Goal: Download file/media

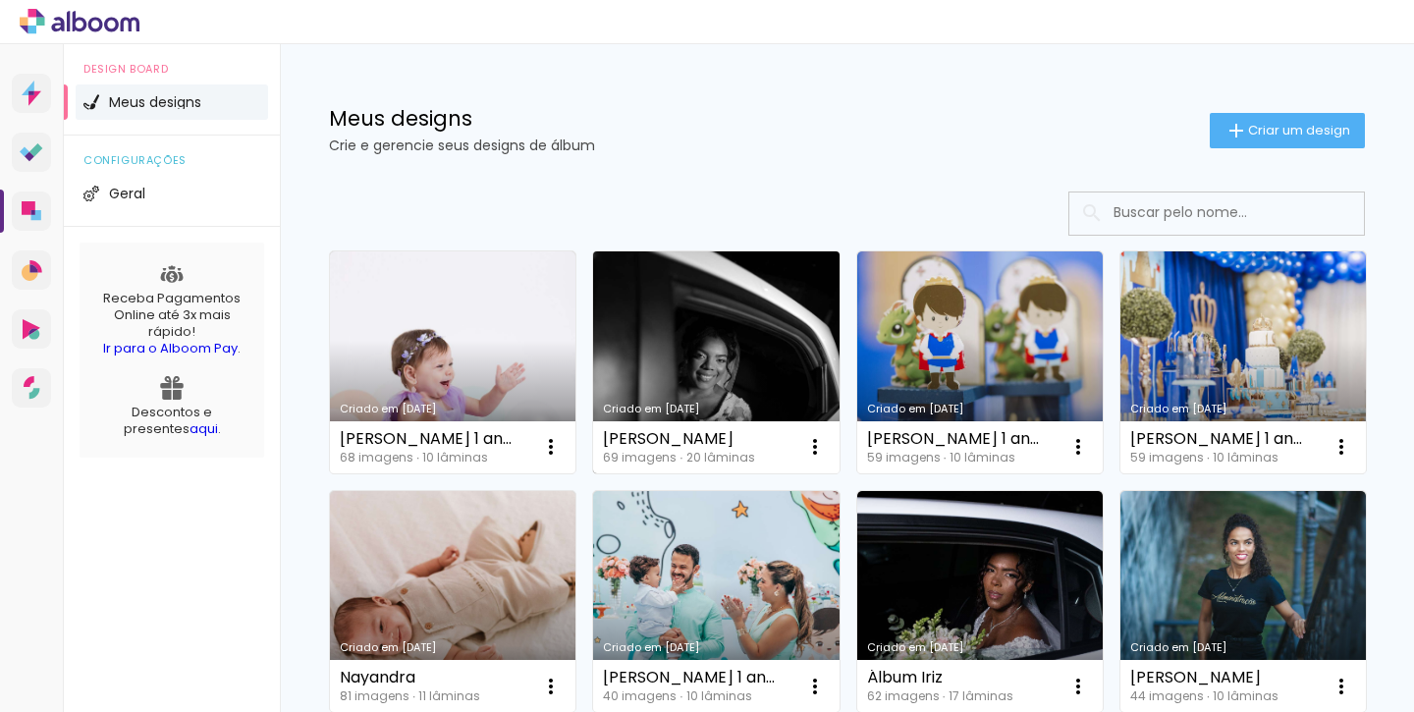
click at [670, 452] on div "69 imagens ∙ 20 lâminas" at bounding box center [678, 458] width 151 height 12
click at [718, 337] on link "Criado em [DATE]" at bounding box center [715, 362] width 245 height 222
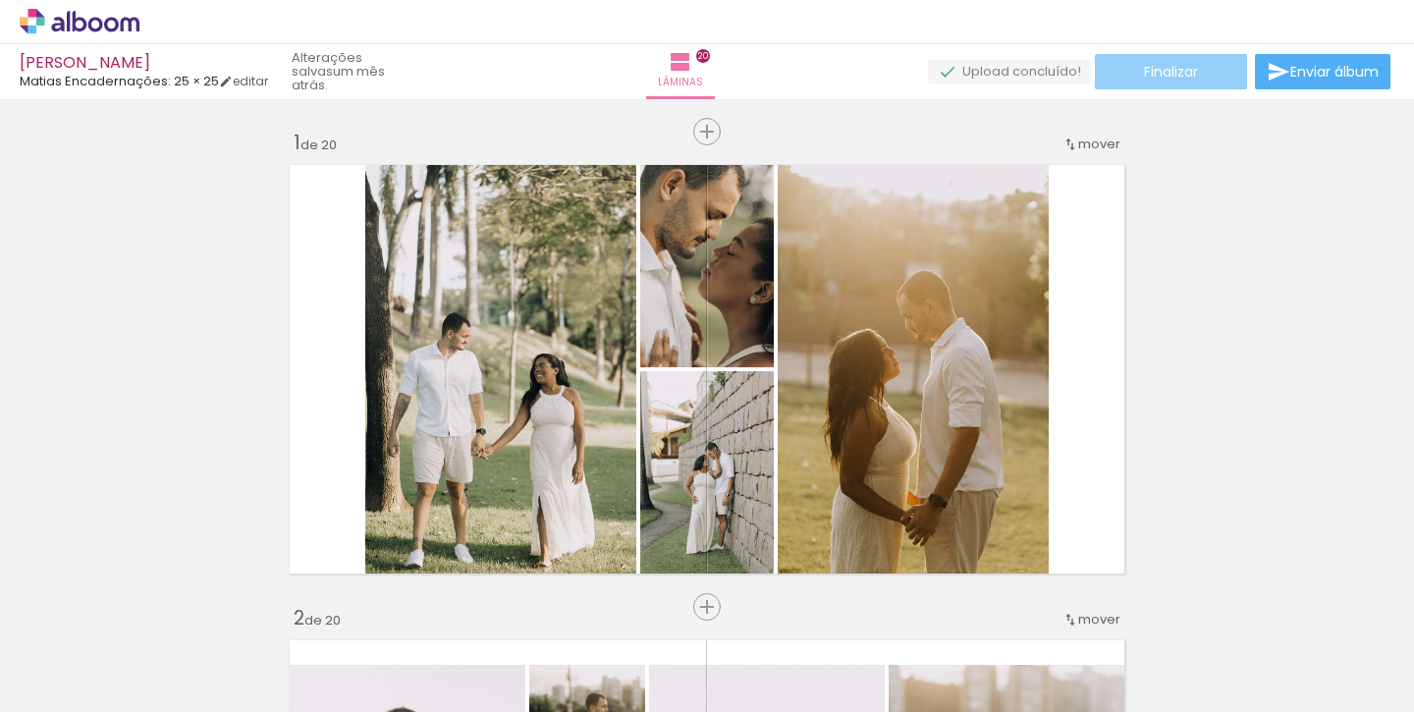
click at [1129, 71] on paper-button "Finalizar" at bounding box center [1171, 71] width 152 height 35
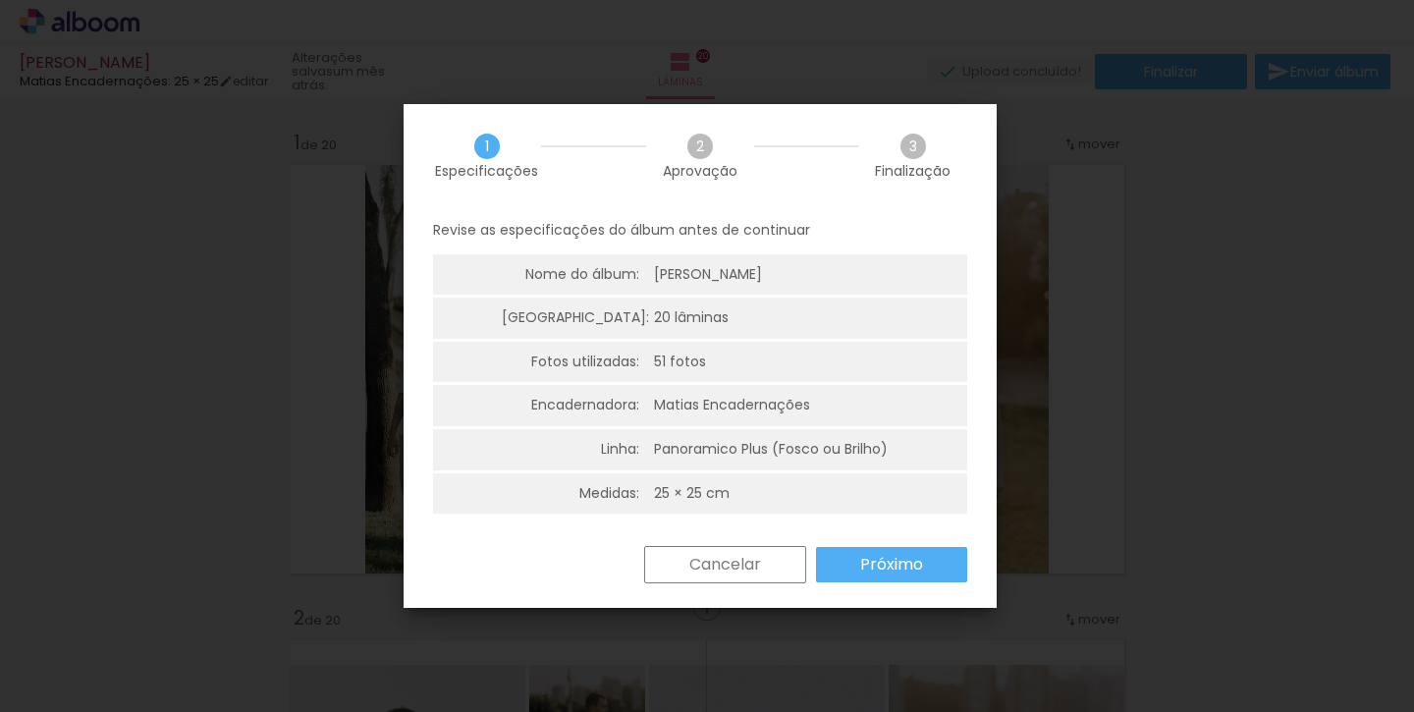
click at [0, 0] on slot "Próximo" at bounding box center [0, 0] width 0 height 0
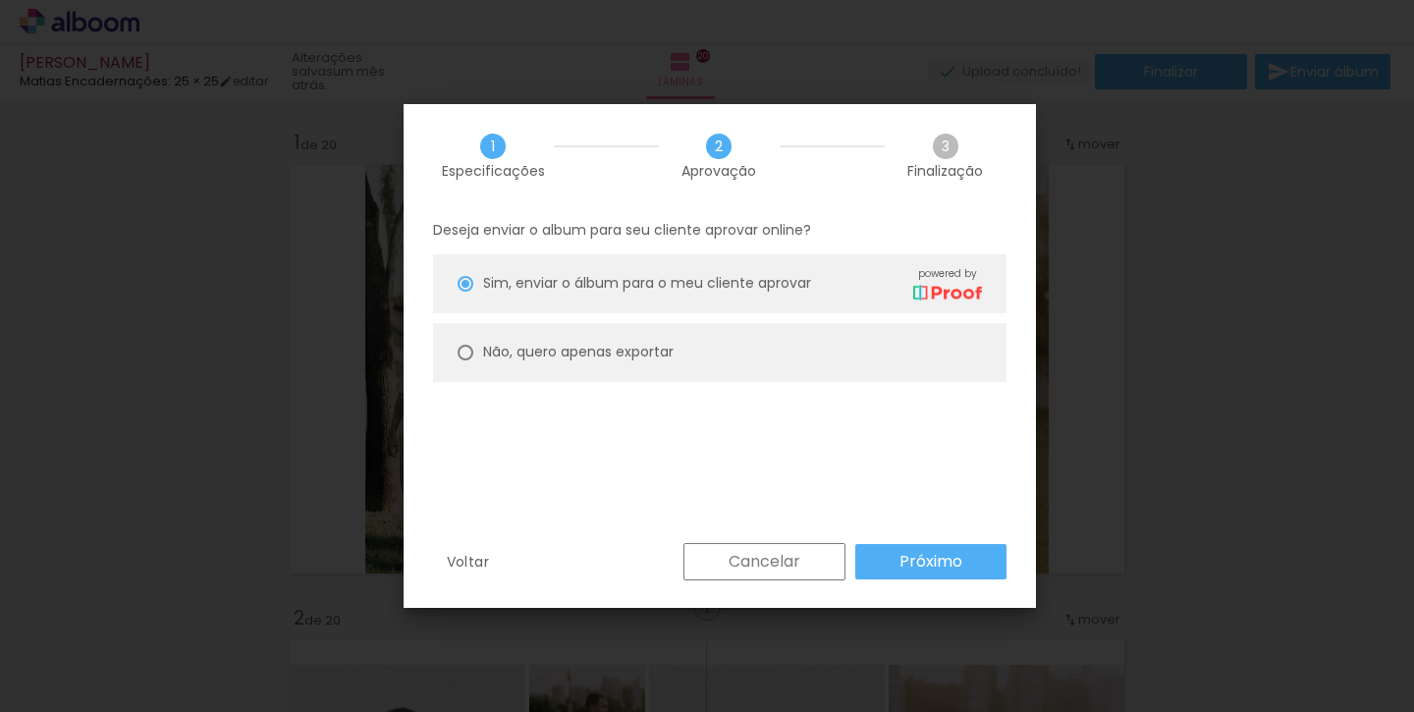
click at [803, 351] on paper-radio-button "Não, quero apenas exportar" at bounding box center [719, 352] width 573 height 59
type paper-radio-button "on"
click at [0, 0] on slot "Próximo" at bounding box center [0, 0] width 0 height 0
type input "Alta, 300 DPI"
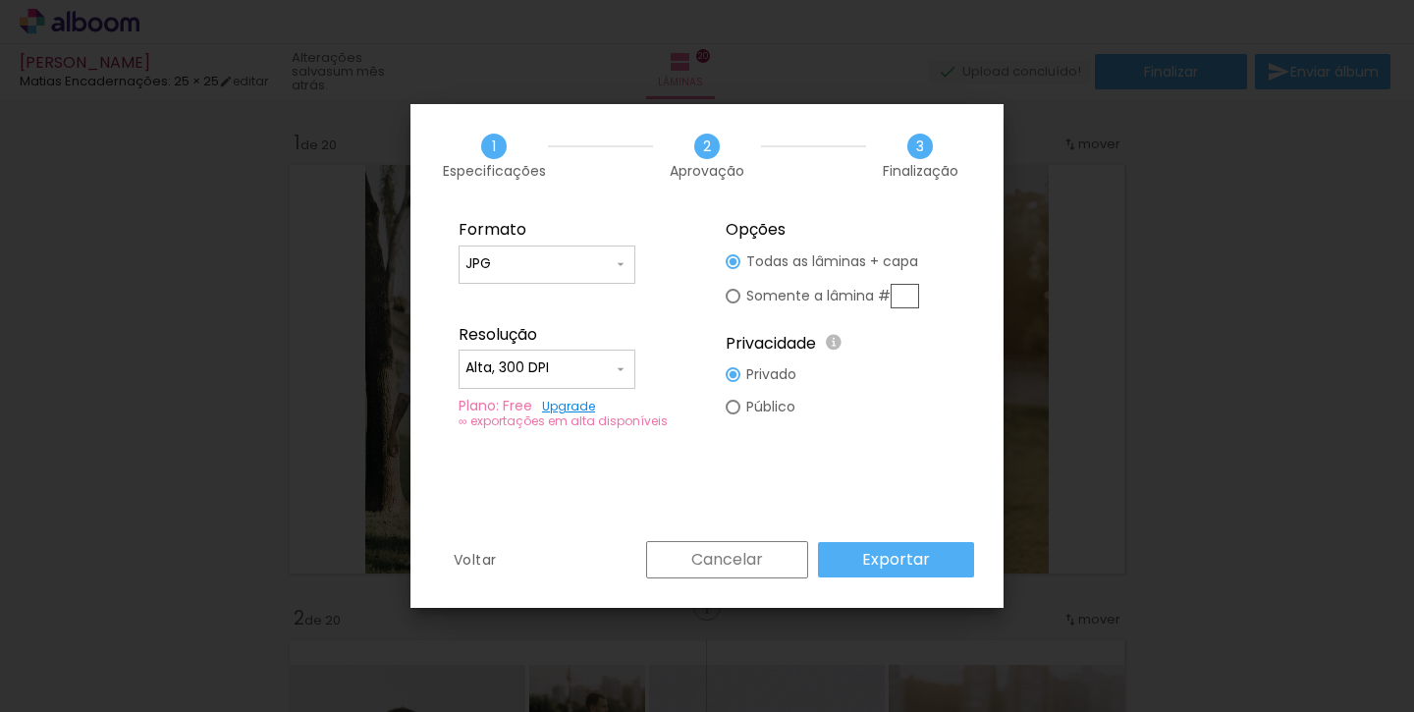
click at [533, 250] on paper-input-container "JPG" at bounding box center [546, 264] width 177 height 39
click at [563, 207] on fieldset "Formato JPG PDF Resolução Alta, 300 DPI Baixa Plano: Free Upgrade ∞ exportações…" at bounding box center [573, 324] width 263 height 235
click at [576, 360] on input "Alta, 300 DPI" at bounding box center [538, 368] width 147 height 20
click at [584, 357] on paper-item "Alta, 300 DPI" at bounding box center [546, 365] width 177 height 39
click at [909, 577] on div "Cancelar Exportar" at bounding box center [805, 559] width 338 height 37
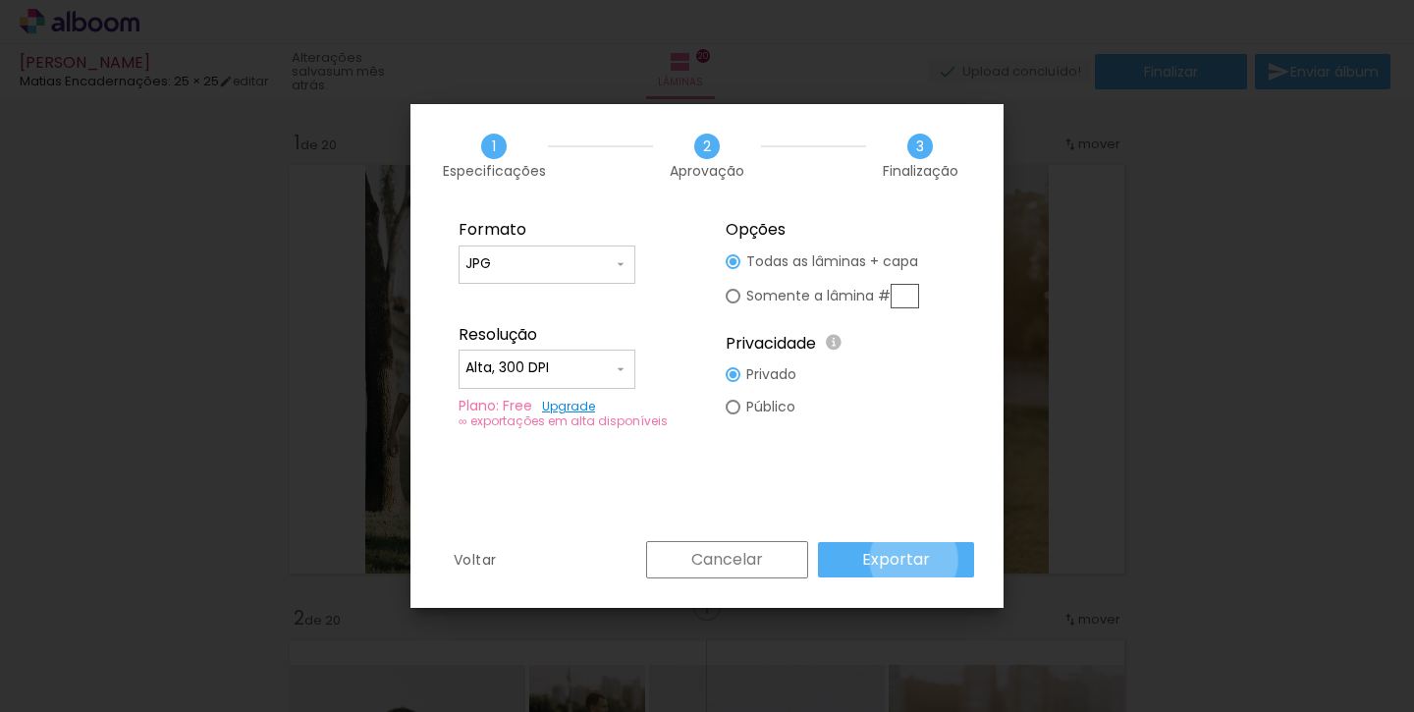
click at [0, 0] on slot "Exportar" at bounding box center [0, 0] width 0 height 0
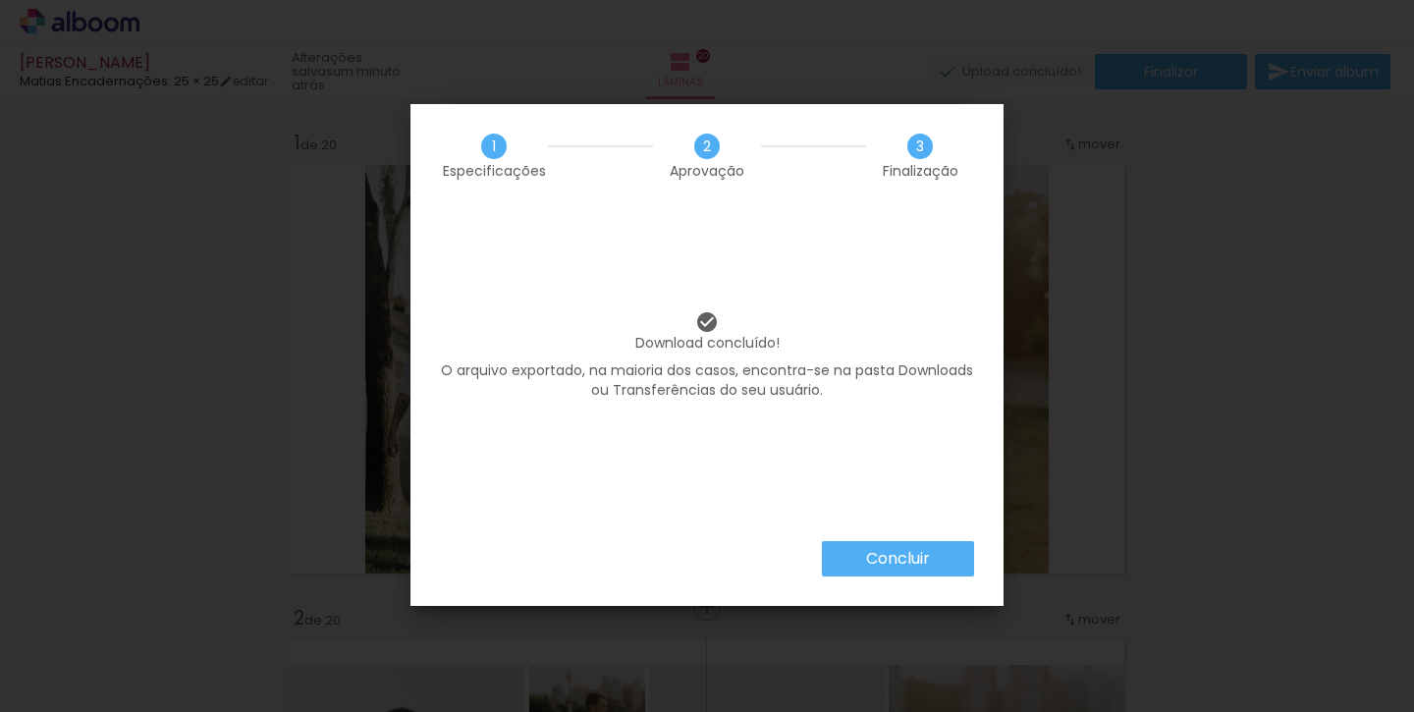
click at [0, 0] on slot "Concluir" at bounding box center [0, 0] width 0 height 0
